Goal: Information Seeking & Learning: Learn about a topic

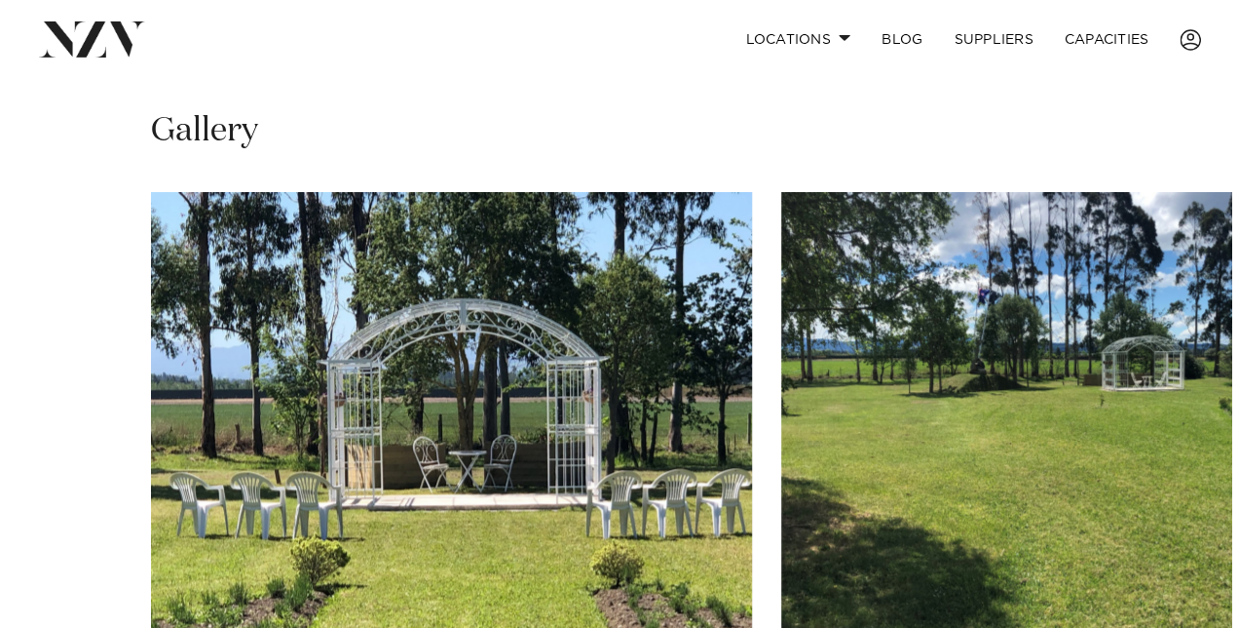
scroll to position [974, 0]
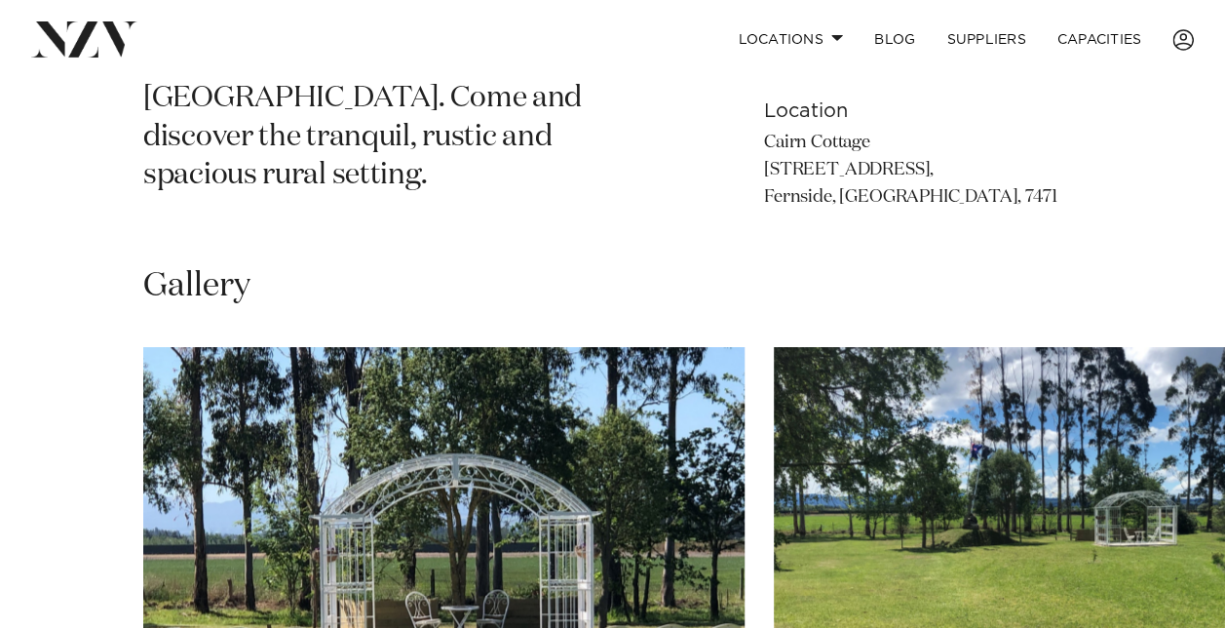
click at [401, 363] on img "1 / 15" at bounding box center [443, 567] width 601 height 441
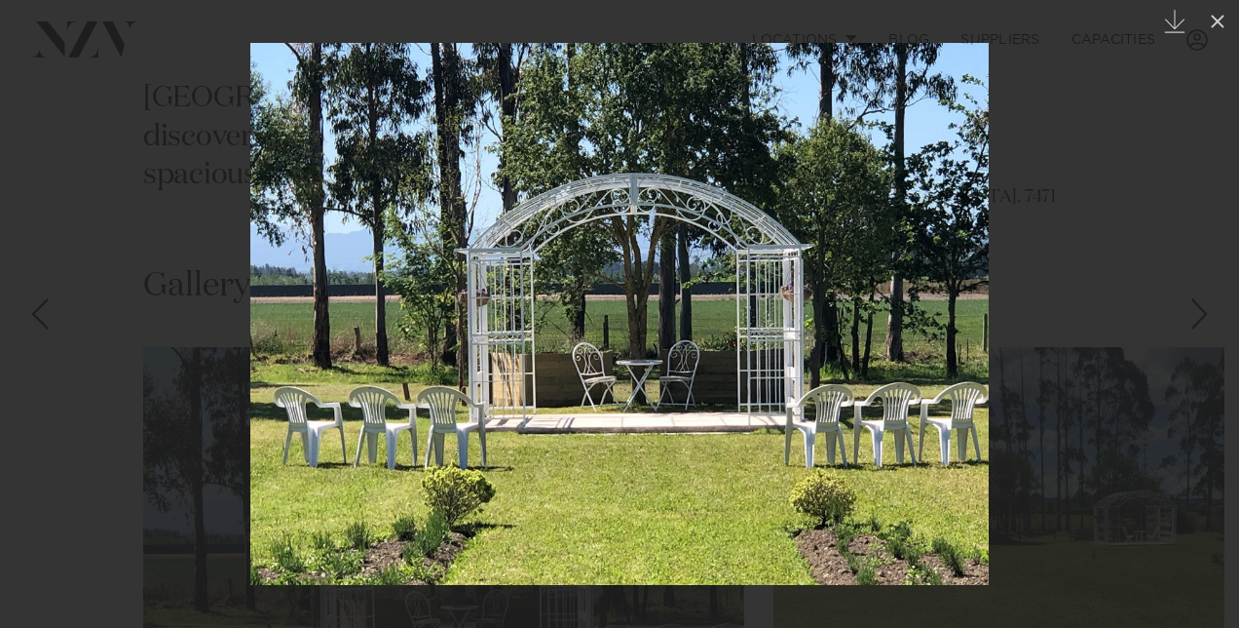
click at [1204, 308] on div "Next slide" at bounding box center [1200, 313] width 26 height 37
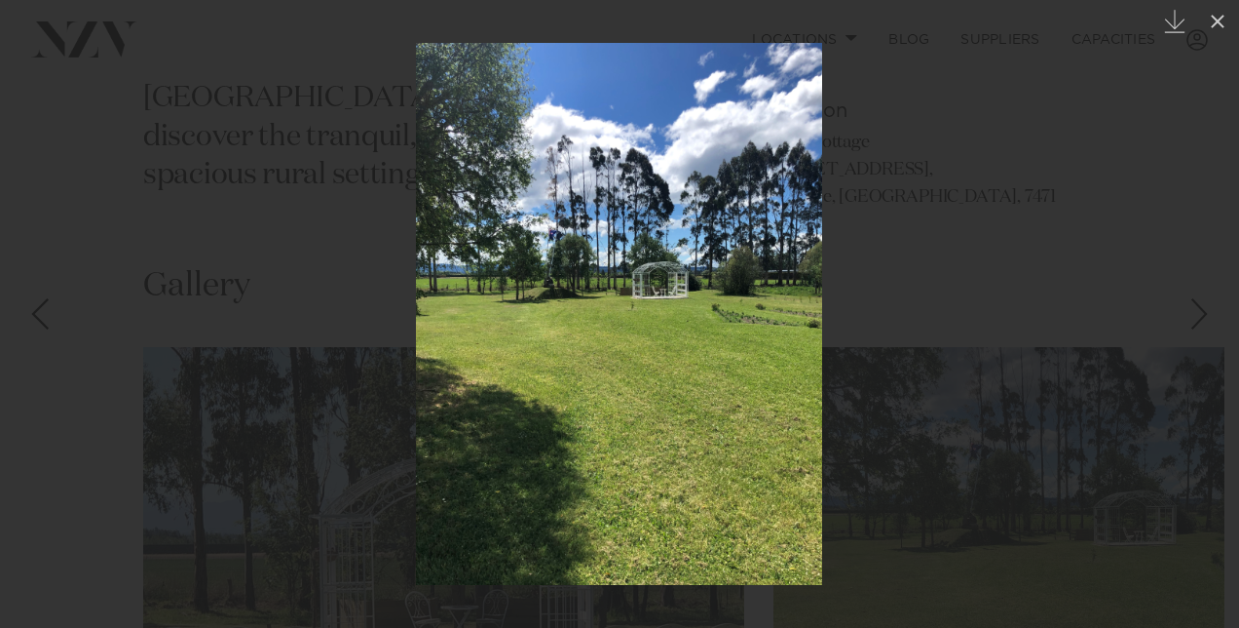
click at [1204, 308] on div "Next slide" at bounding box center [1200, 313] width 26 height 37
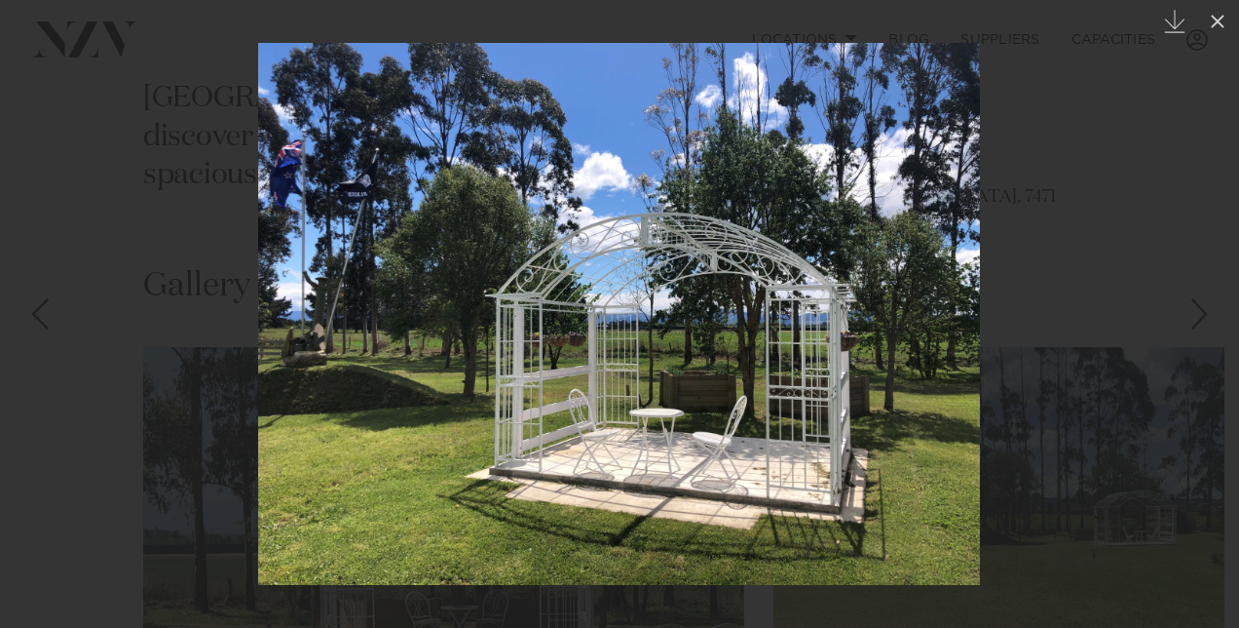
click at [1204, 308] on div "3 / 15 Created with Sketch." at bounding box center [619, 314] width 1239 height 628
click at [1204, 308] on div "Next slide" at bounding box center [1200, 313] width 26 height 37
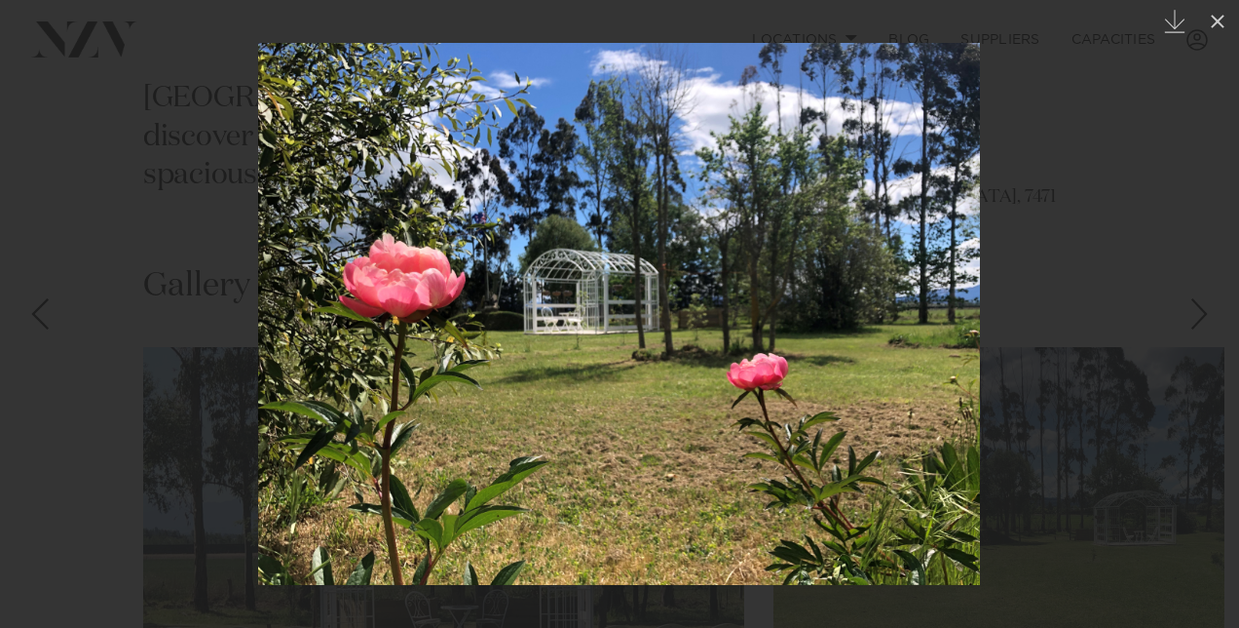
click at [1204, 308] on div "Next slide" at bounding box center [1200, 313] width 26 height 37
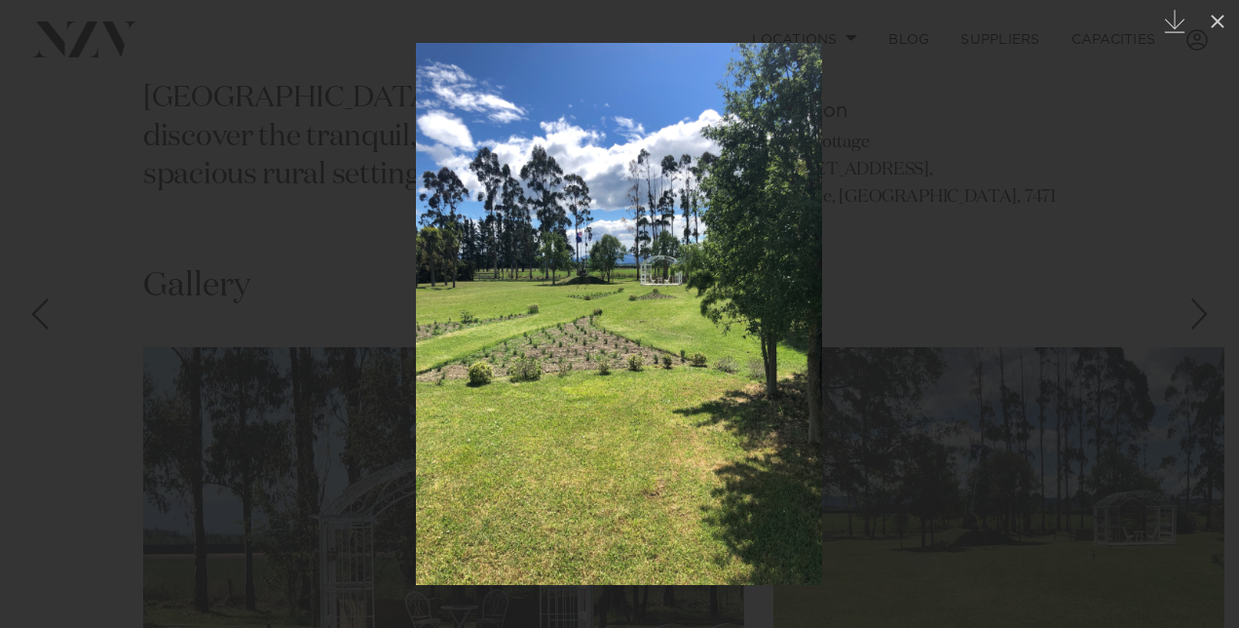
click at [1204, 308] on div "Next slide" at bounding box center [1200, 313] width 26 height 37
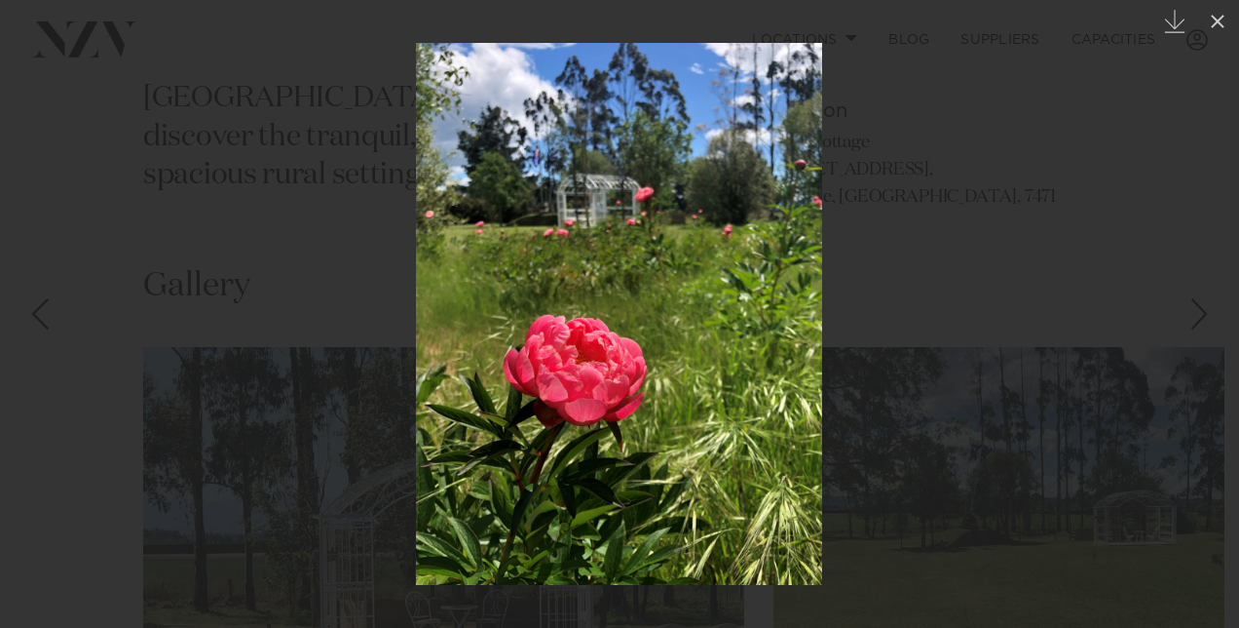
click at [1204, 308] on div "Next slide" at bounding box center [1200, 313] width 26 height 37
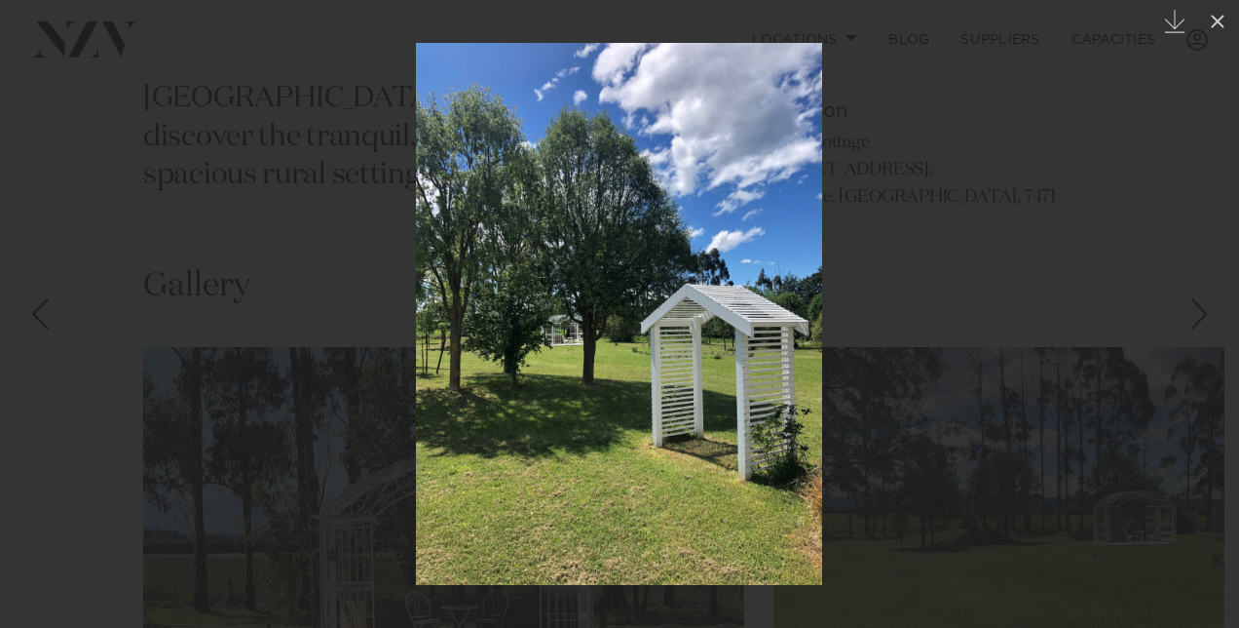
click at [1204, 308] on div "Next slide" at bounding box center [1200, 313] width 26 height 37
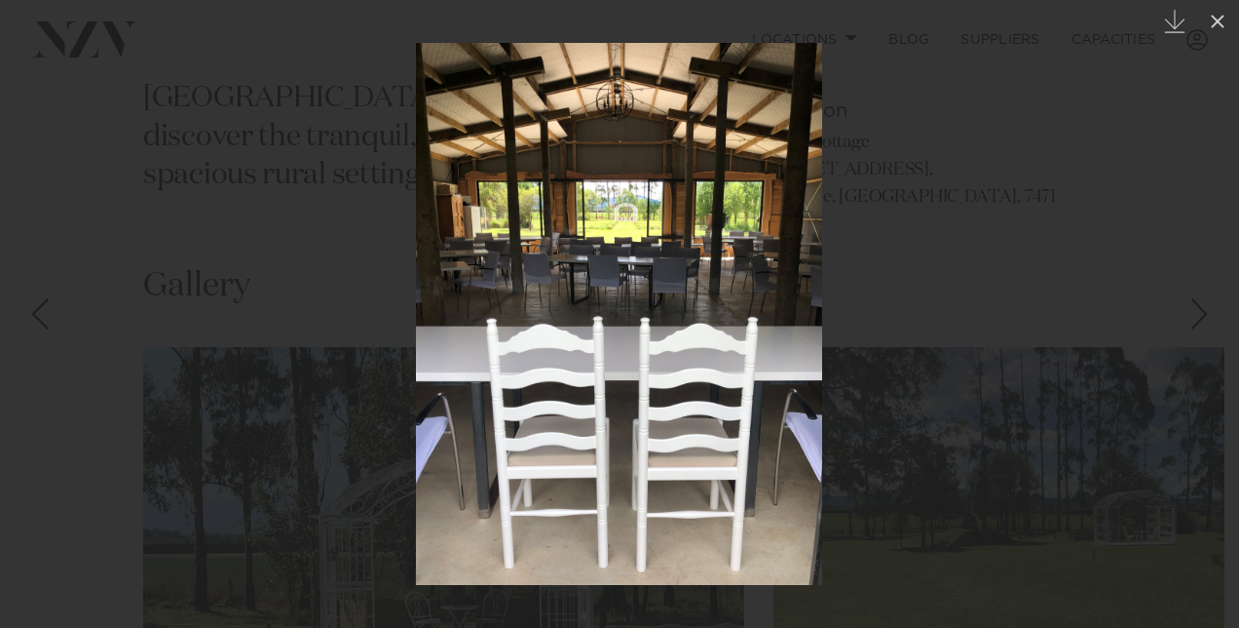
click at [1204, 308] on div "8 / 15 Created with Sketch." at bounding box center [619, 314] width 1239 height 628
click at [1194, 310] on div "Next slide" at bounding box center [1200, 313] width 26 height 37
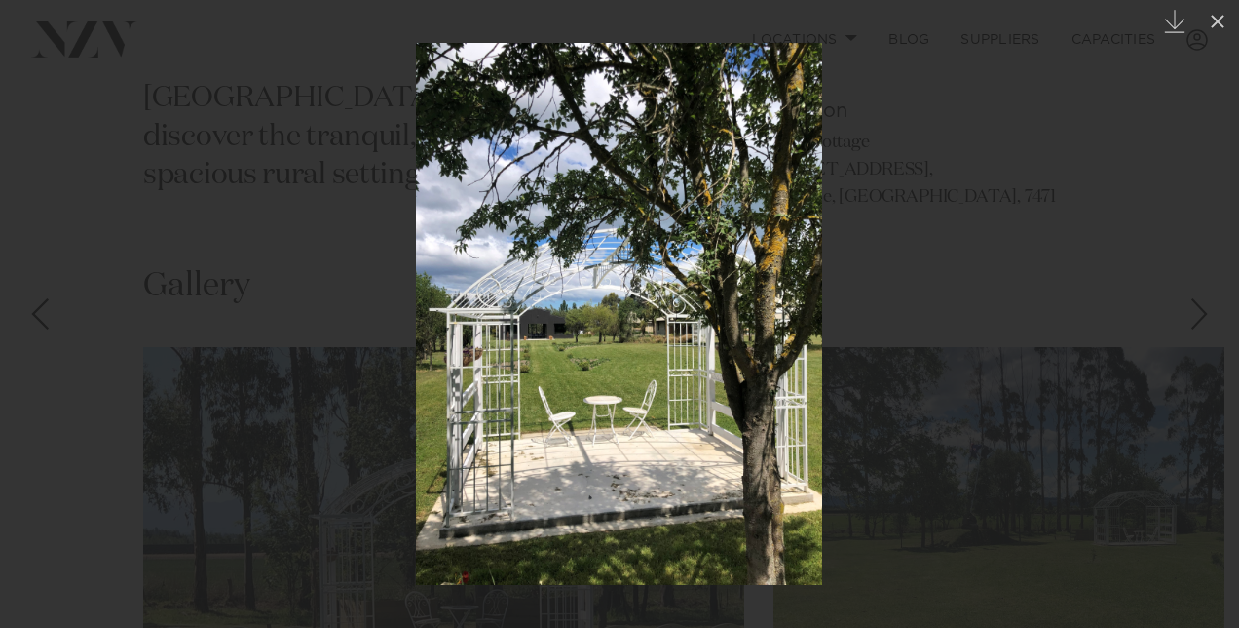
click at [1194, 310] on div "Next slide" at bounding box center [1200, 313] width 26 height 37
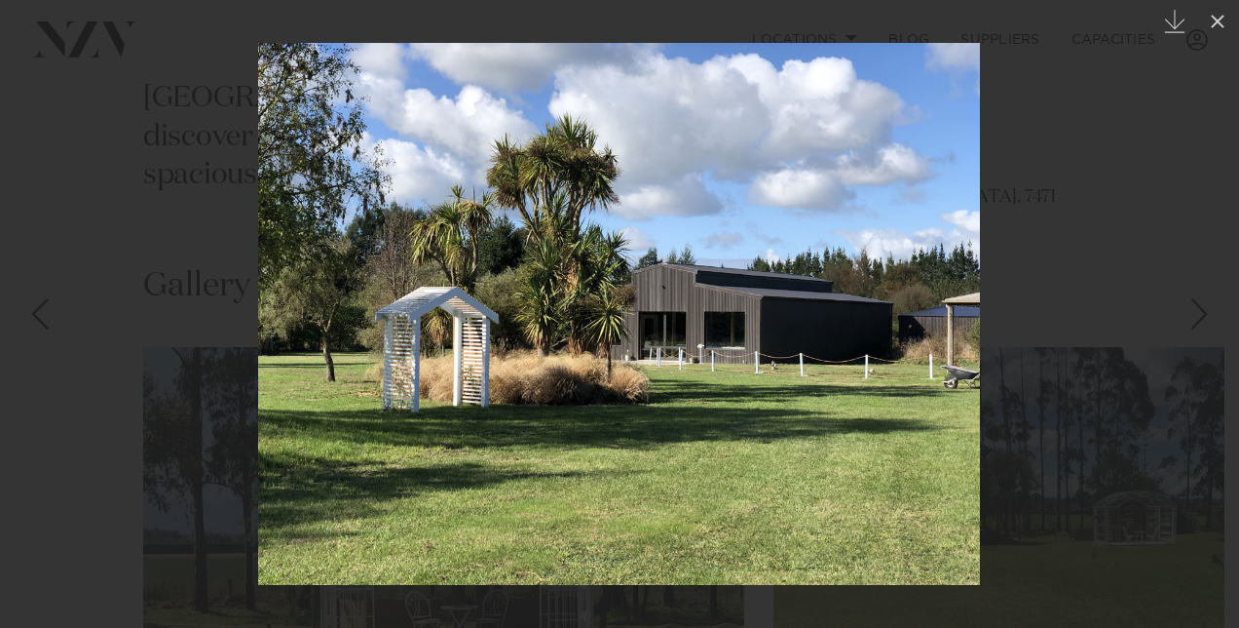
click at [1194, 310] on div "Next slide" at bounding box center [1200, 313] width 26 height 37
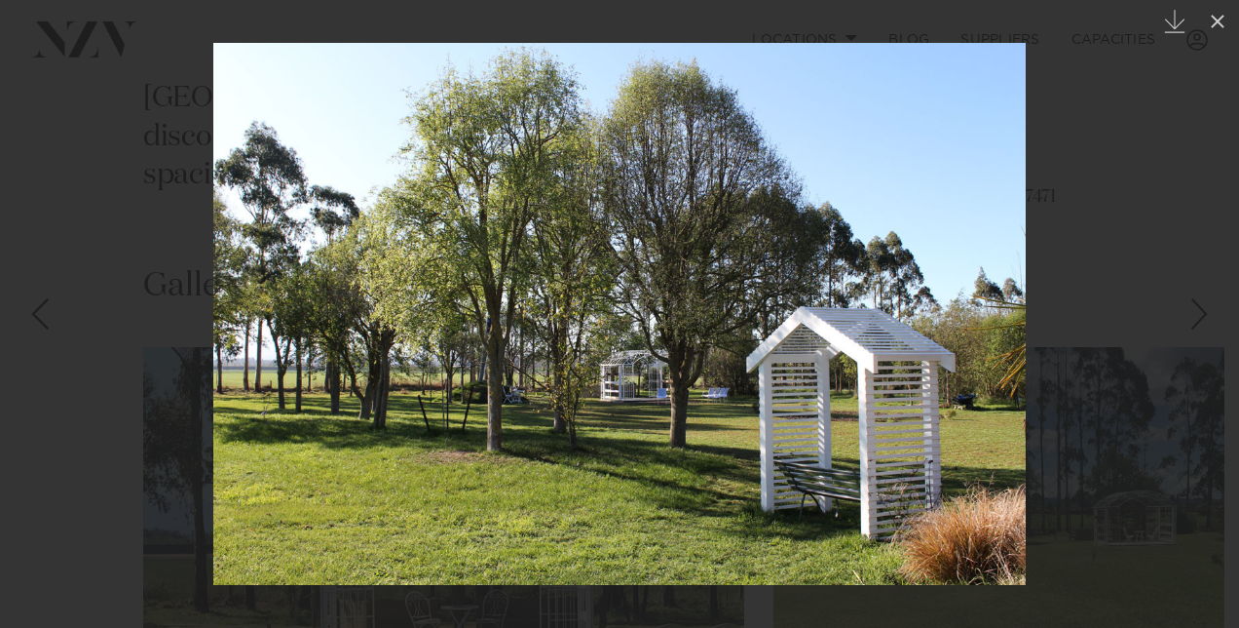
click at [1194, 310] on div "Next slide" at bounding box center [1200, 313] width 26 height 37
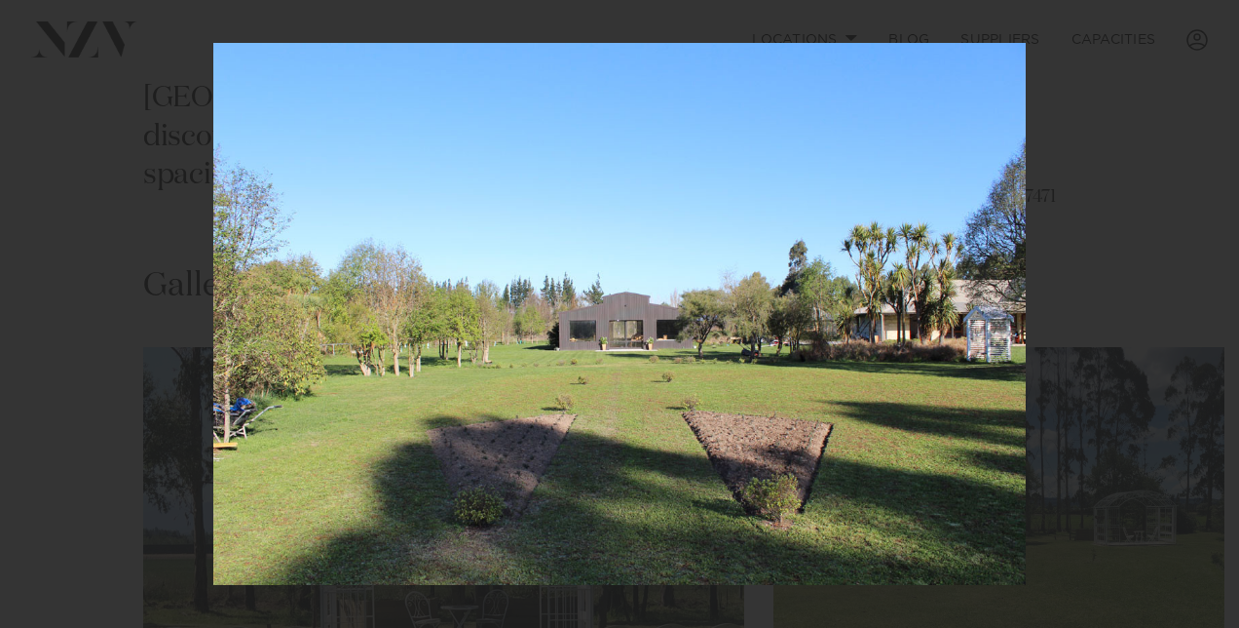
click at [1194, 310] on div "12 / 15 Created with Sketch." at bounding box center [619, 314] width 1239 height 628
click at [1199, 304] on div "Next slide" at bounding box center [1200, 313] width 26 height 37
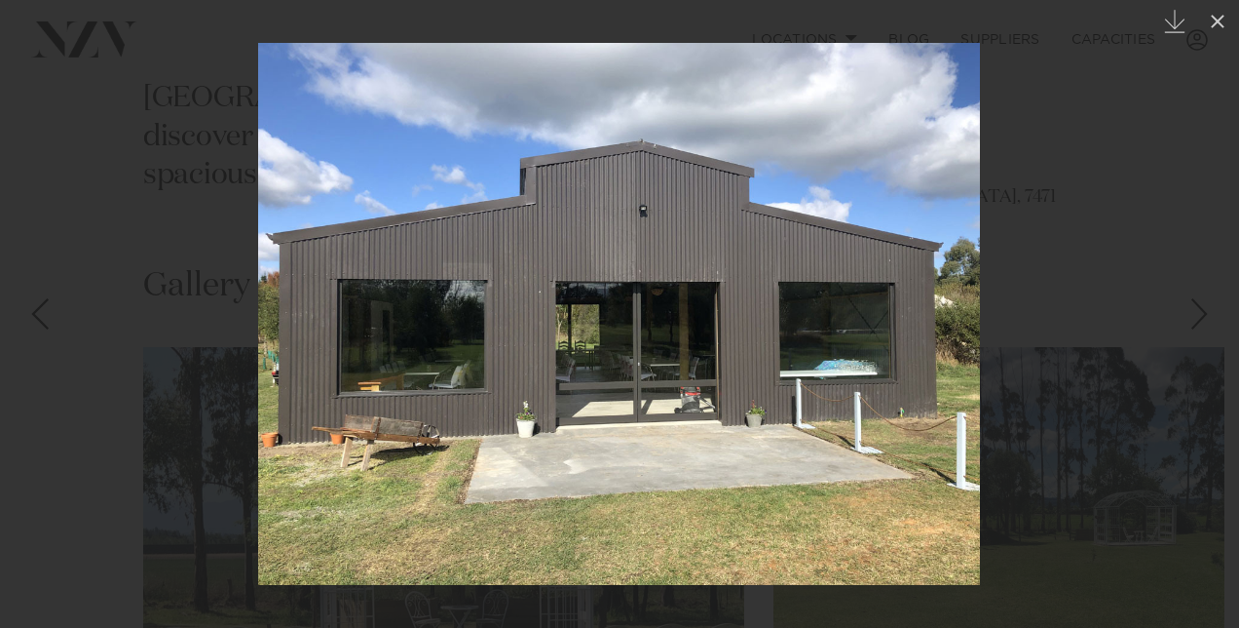
click at [1199, 304] on div "Next slide" at bounding box center [1200, 313] width 26 height 37
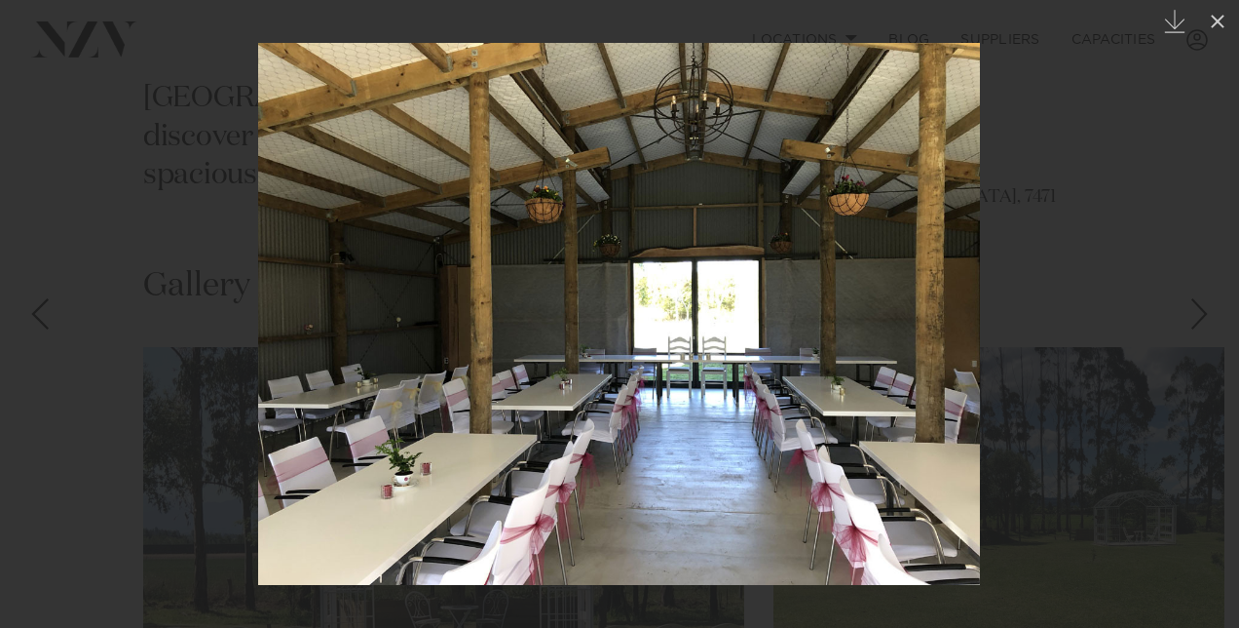
click at [1199, 304] on div "Next slide" at bounding box center [1200, 313] width 26 height 37
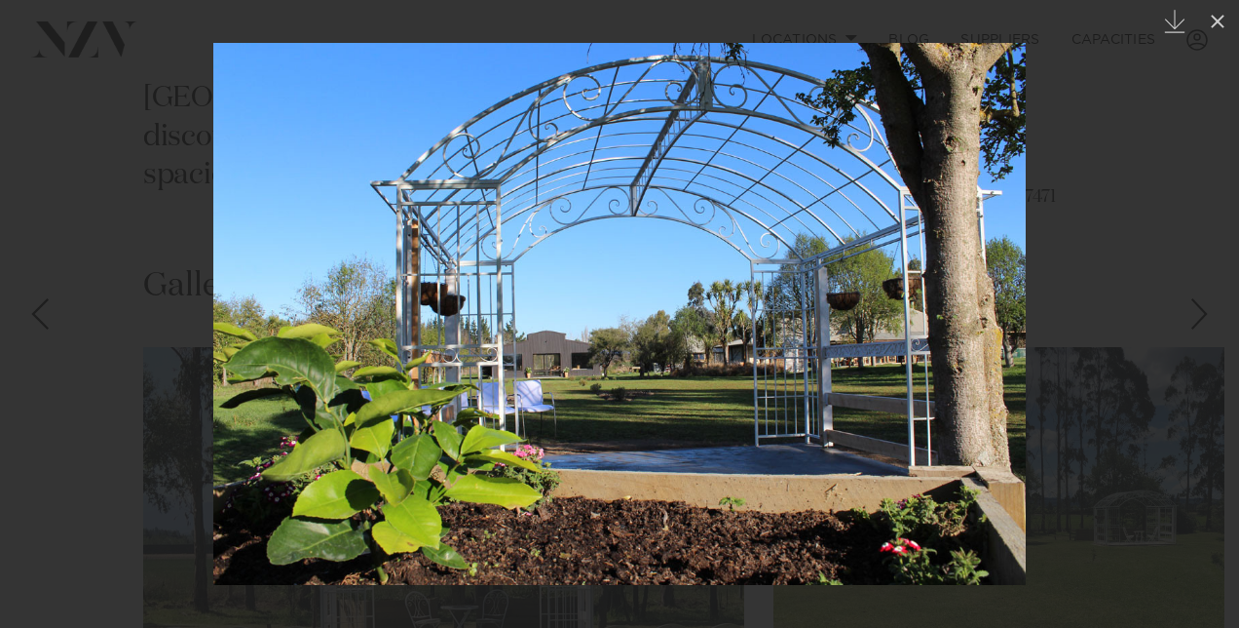
click at [1199, 304] on div "Next slide" at bounding box center [1200, 313] width 26 height 37
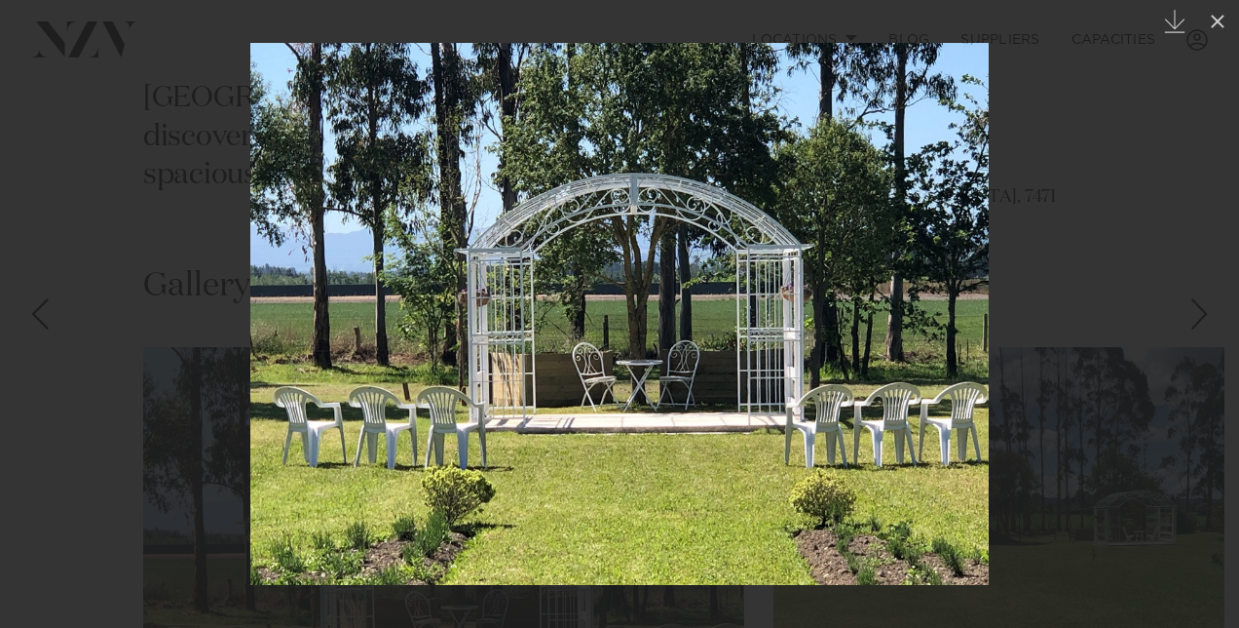
click at [1199, 304] on div "Next slide" at bounding box center [1200, 313] width 26 height 37
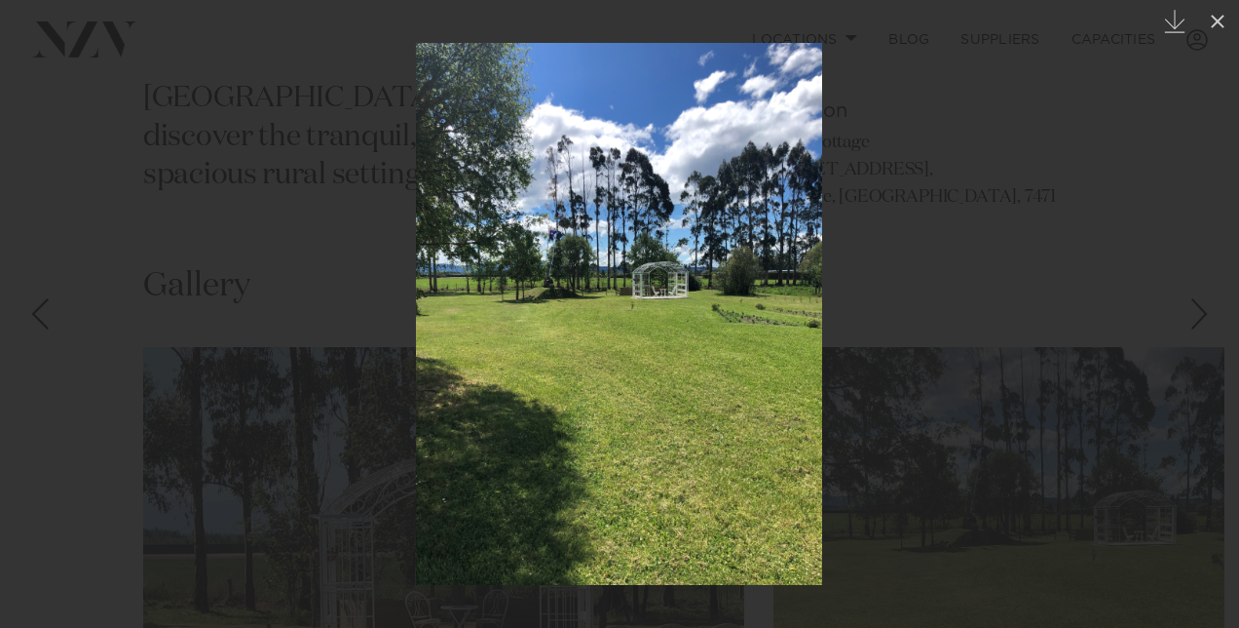
click at [1199, 304] on div "Next slide" at bounding box center [1200, 313] width 26 height 37
